Goal: Task Accomplishment & Management: Manage account settings

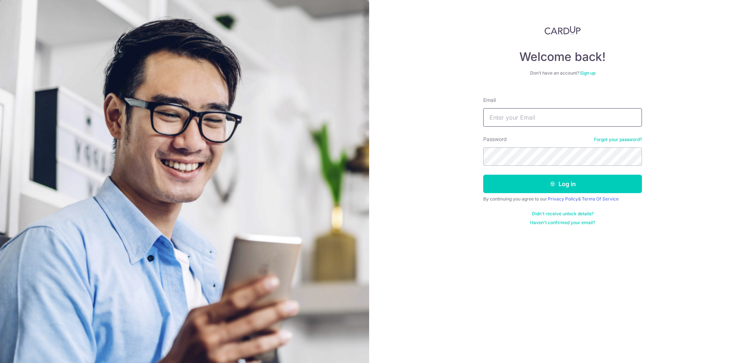
click at [496, 119] on input "Email" at bounding box center [562, 117] width 159 height 18
type input "[EMAIL_ADDRESS][DOMAIN_NAME]"
click at [483, 175] on button "Log in" at bounding box center [562, 184] width 159 height 18
